Goal: Find specific page/section: Find specific page/section

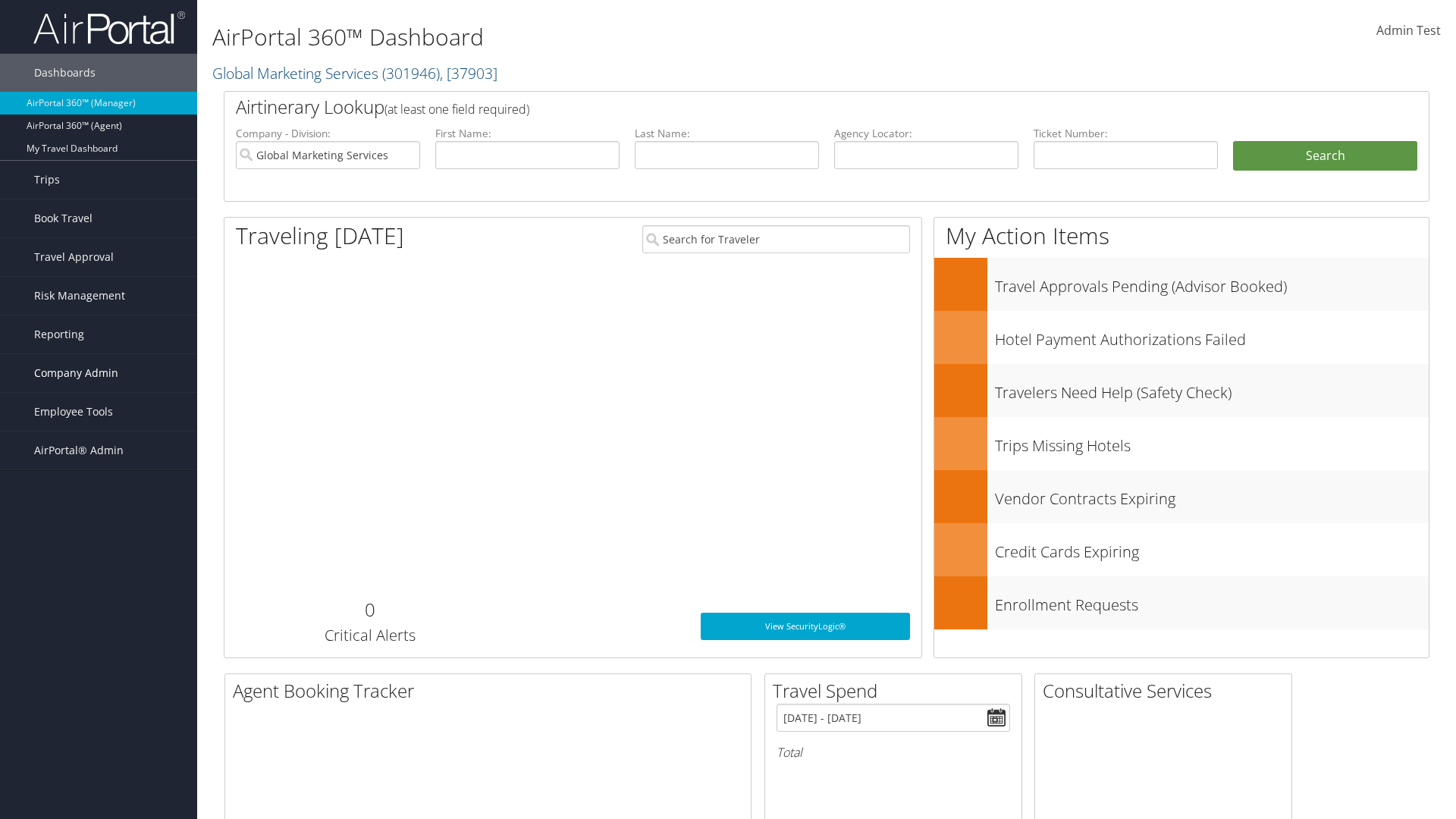
click at [99, 373] on span "Company Admin" at bounding box center [76, 373] width 84 height 38
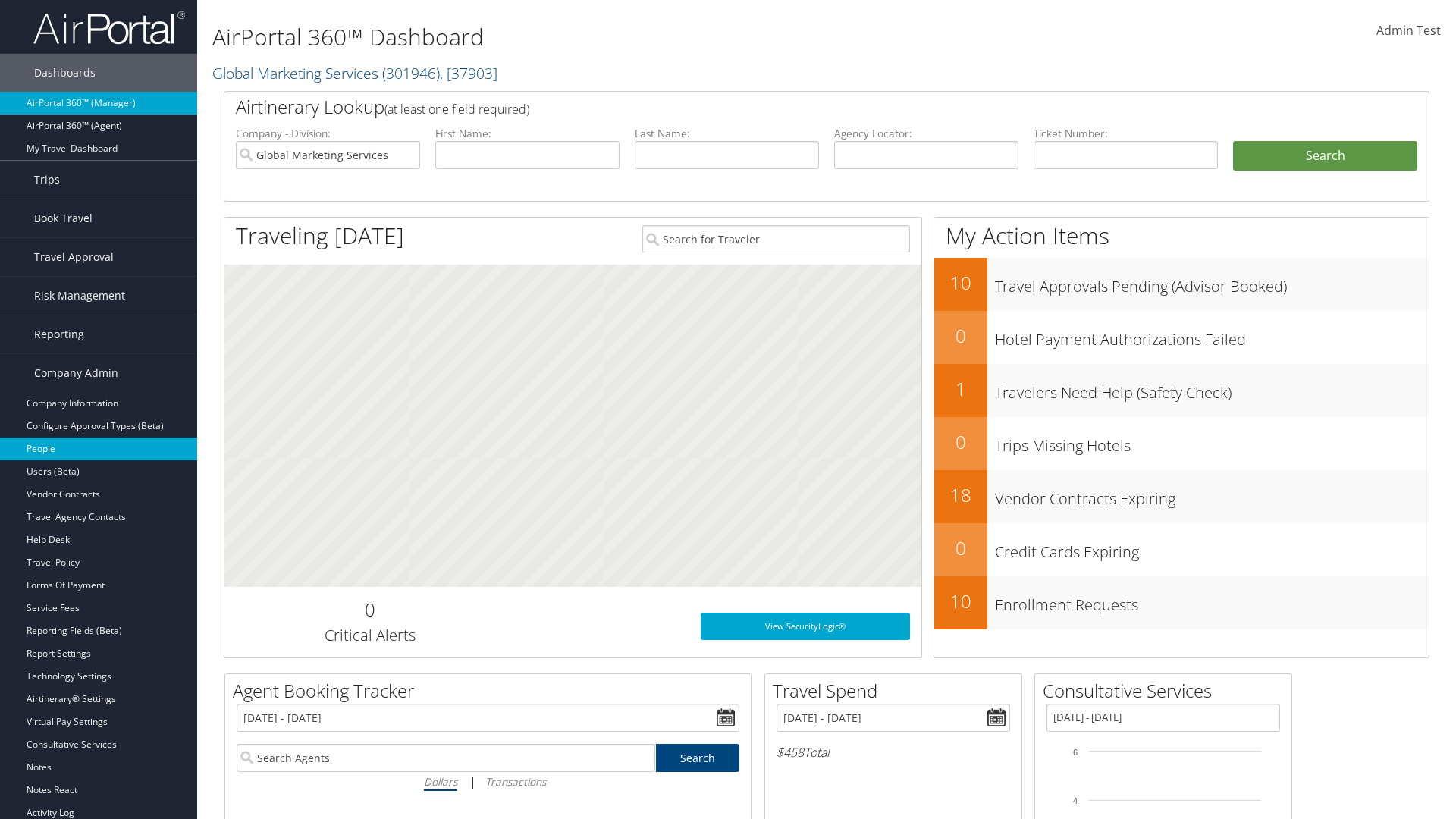
click at [99, 449] on link "People" at bounding box center [99, 448] width 197 height 23
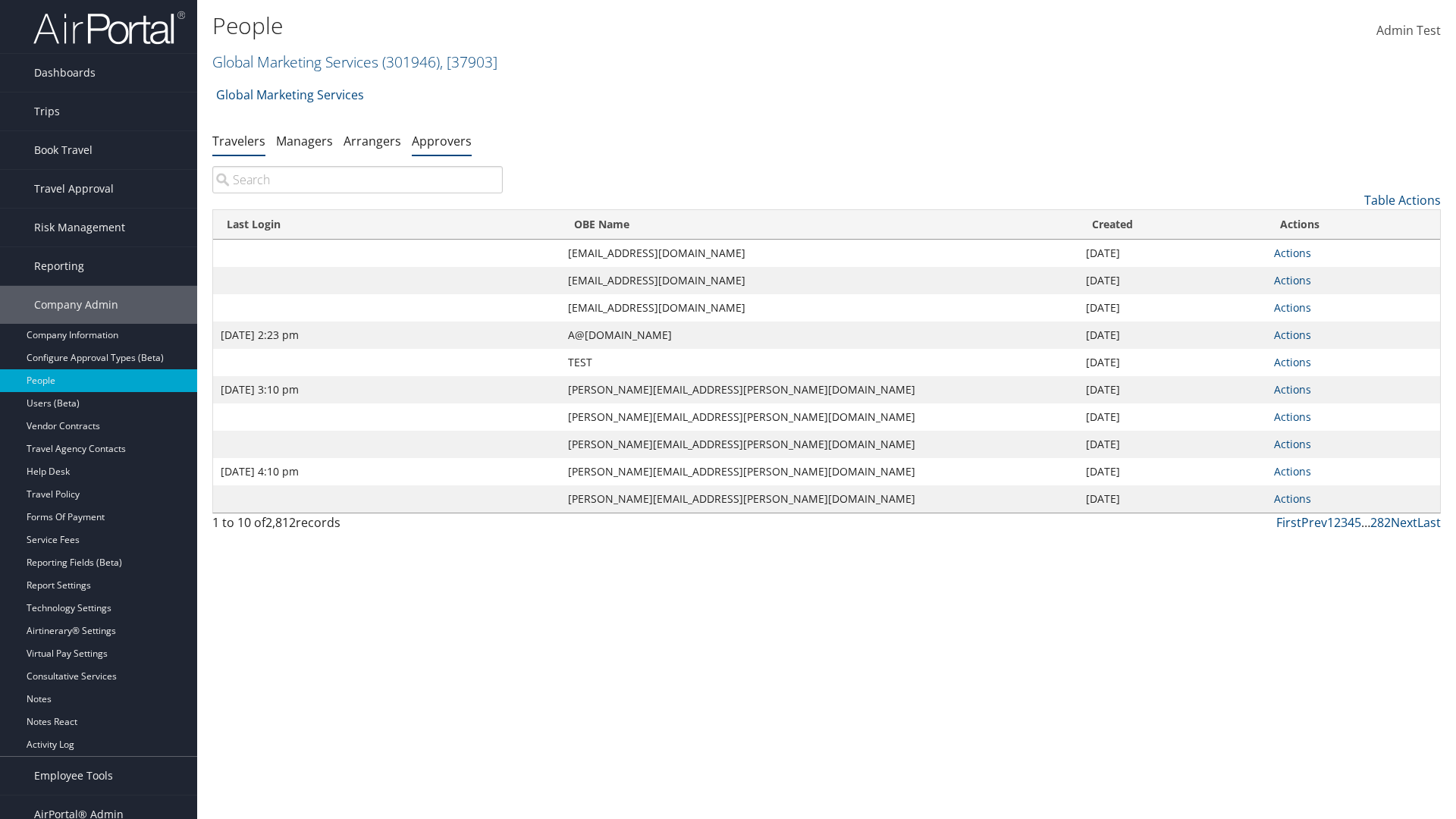
click at [441, 141] on link "Approvers" at bounding box center [441, 141] width 60 height 16
